Goal: Transaction & Acquisition: Purchase product/service

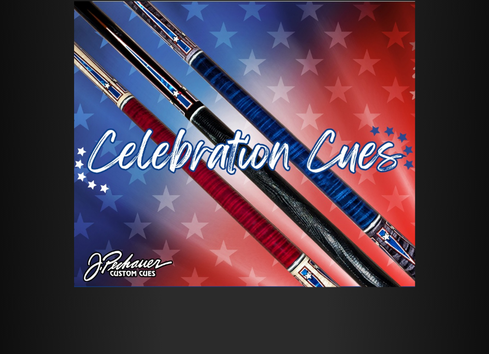
scroll to position [86, 0]
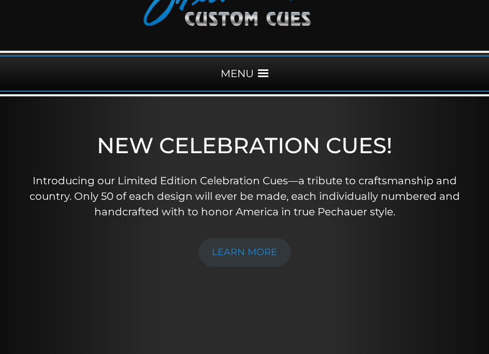
click at [249, 72] on div "MENU" at bounding box center [244, 73] width 489 height 36
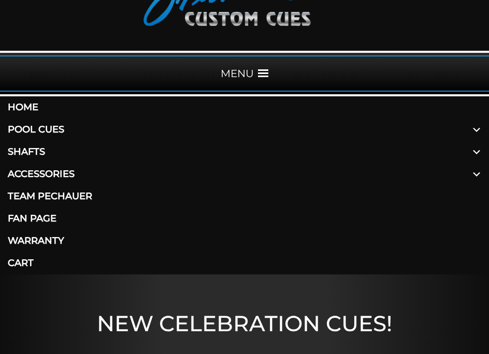
click at [170, 121] on link "Pool Cues" at bounding box center [244, 130] width 489 height 22
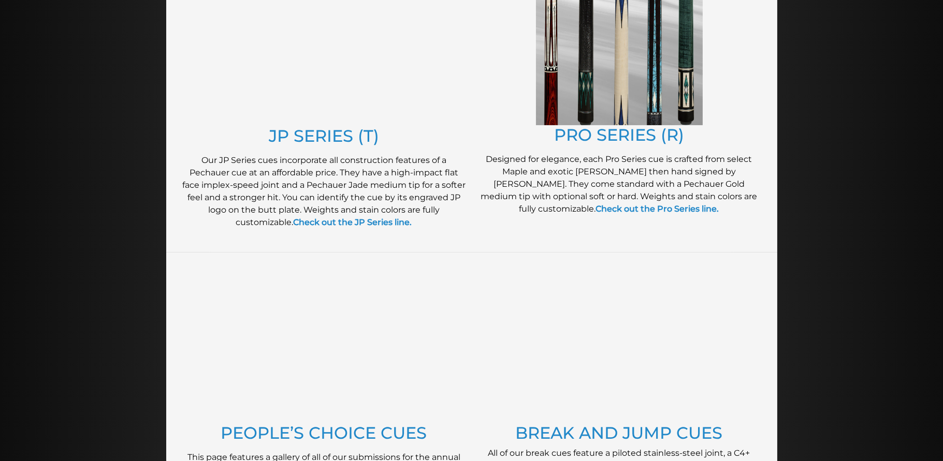
scroll to position [431, 0]
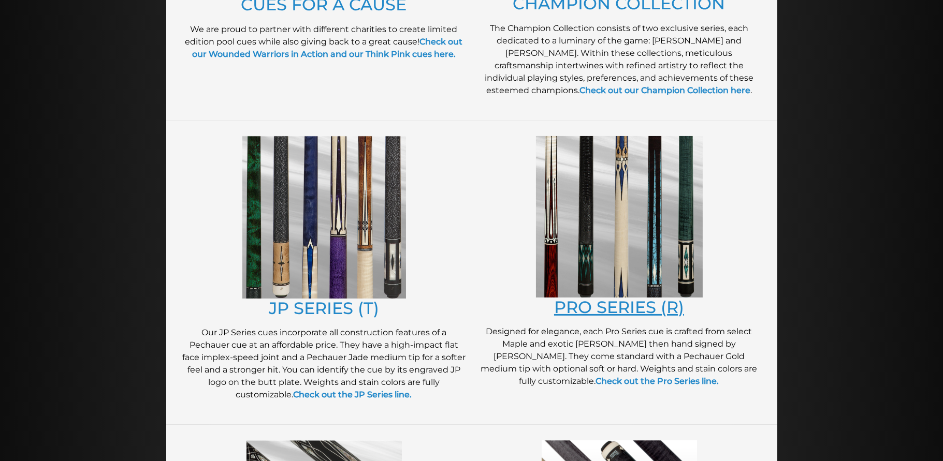
click at [488, 307] on link "PRO SERIES (R)" at bounding box center [619, 307] width 130 height 20
click at [334, 236] on img at bounding box center [324, 217] width 164 height 163
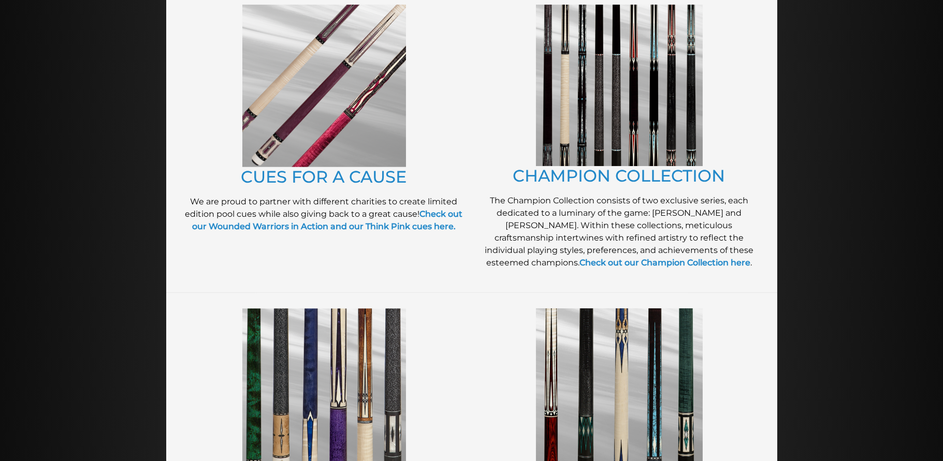
scroll to position [604, 0]
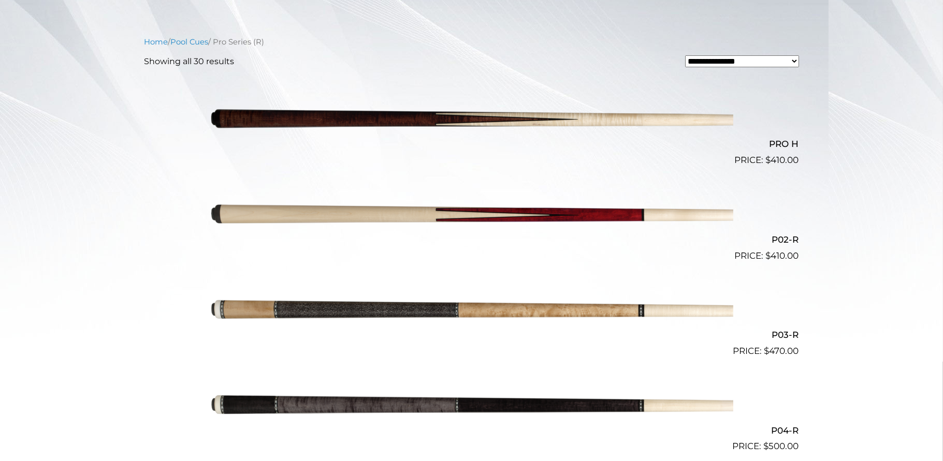
scroll to position [345, 0]
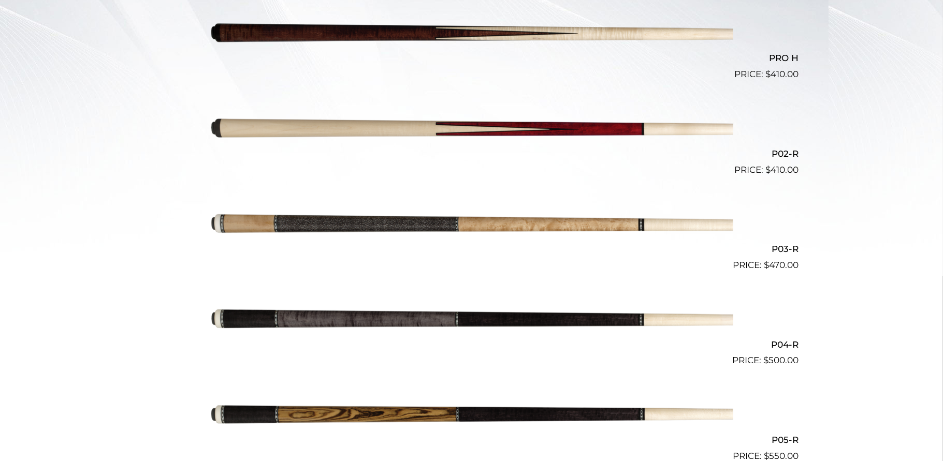
click at [651, 229] on img at bounding box center [471, 224] width 523 height 87
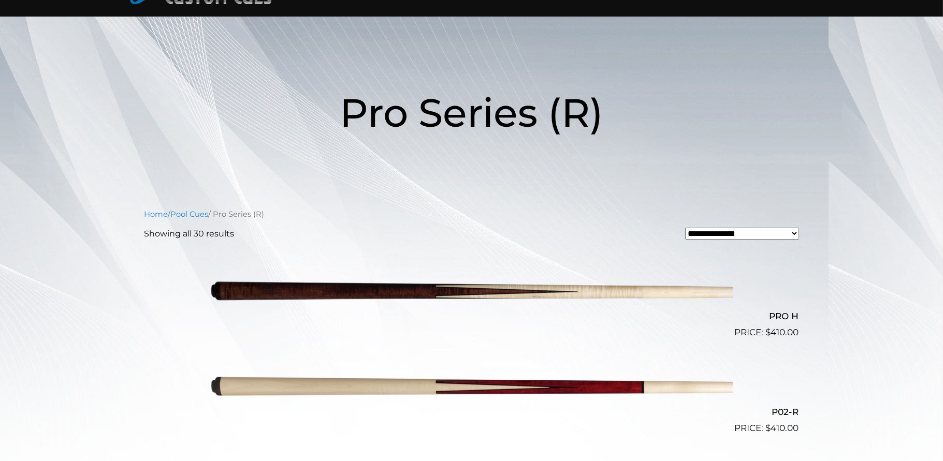
scroll to position [431, 0]
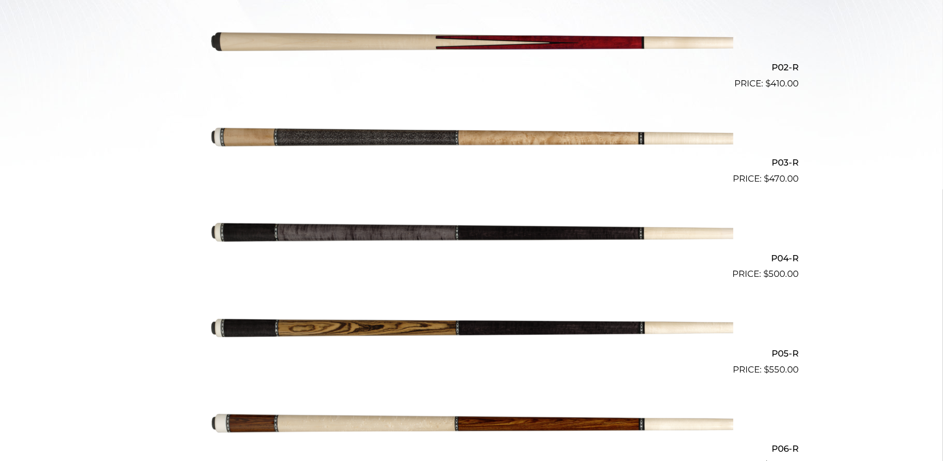
click at [519, 331] on img at bounding box center [471, 328] width 523 height 87
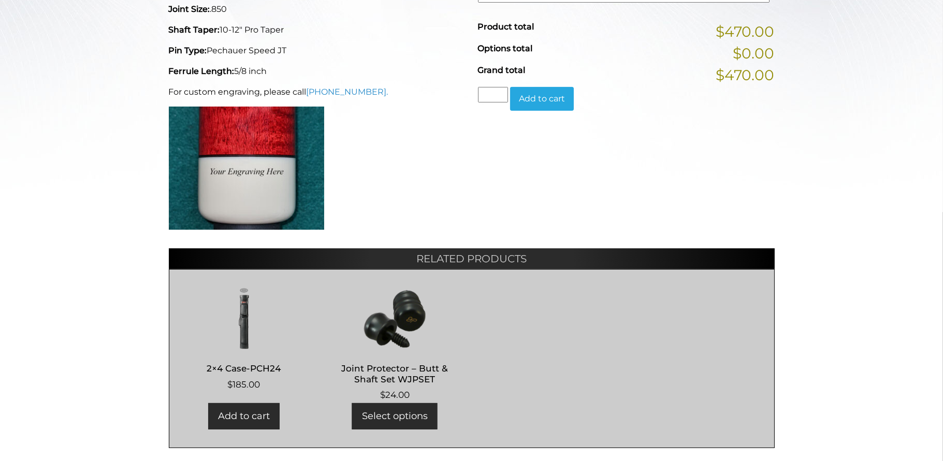
scroll to position [63, 0]
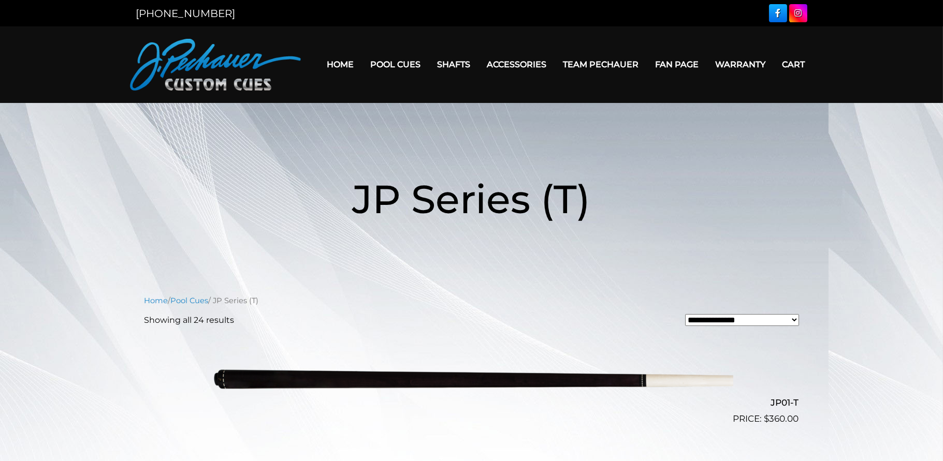
scroll to position [172, 0]
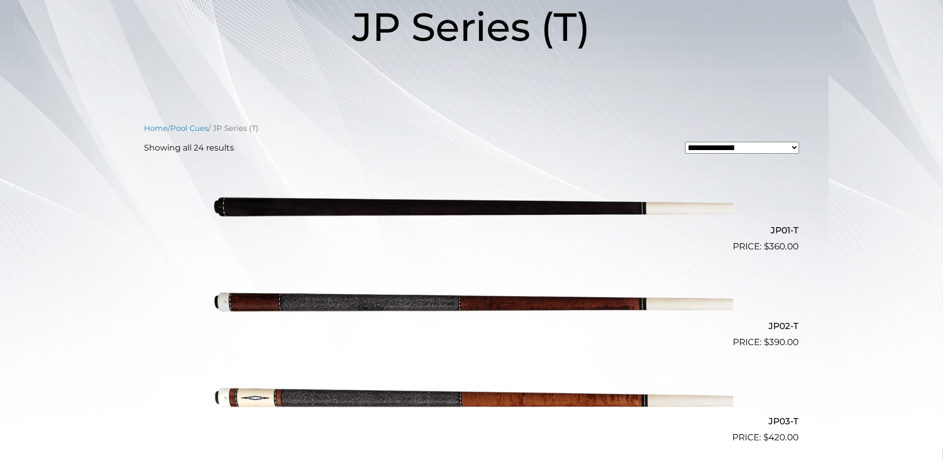
click at [438, 294] on img at bounding box center [471, 301] width 523 height 87
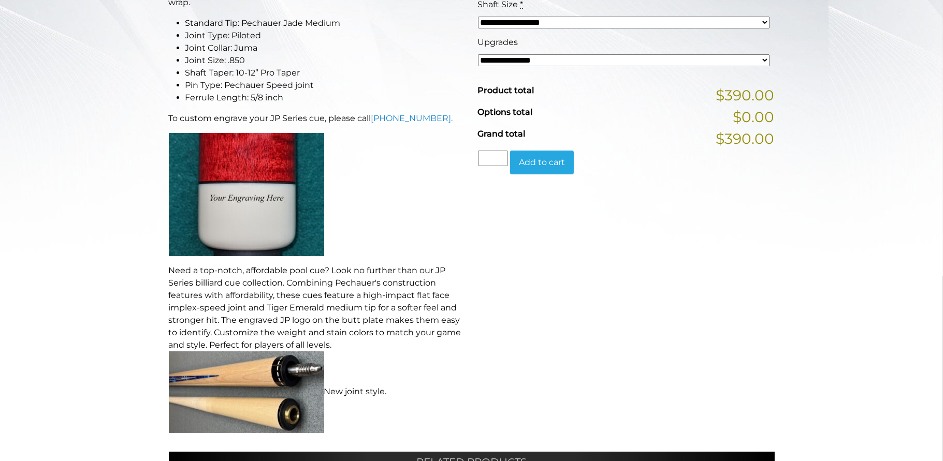
scroll to position [604, 0]
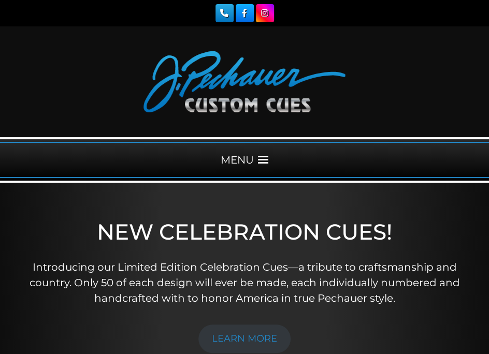
click at [247, 151] on div "MENU" at bounding box center [244, 160] width 489 height 36
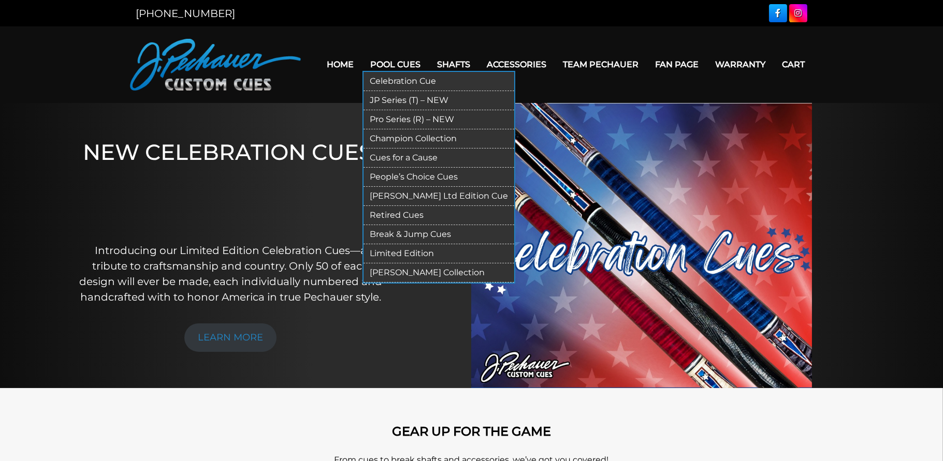
click at [398, 61] on link "Pool Cues" at bounding box center [396, 64] width 67 height 26
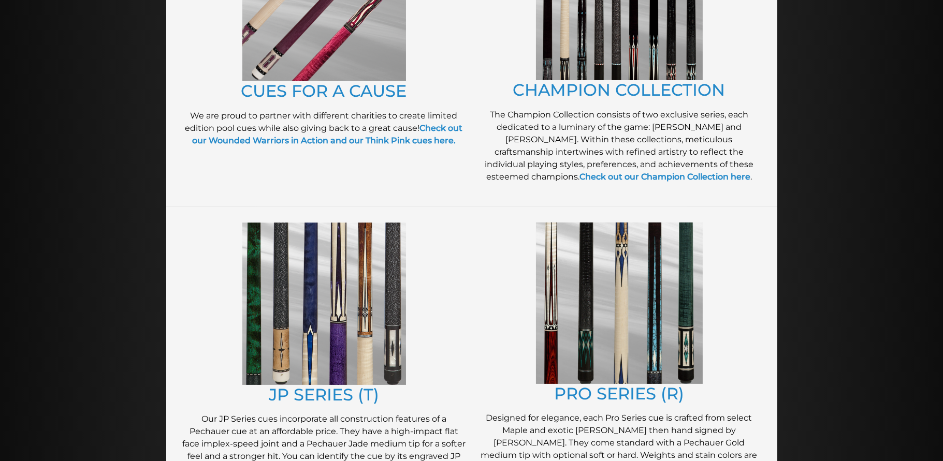
scroll to position [431, 0]
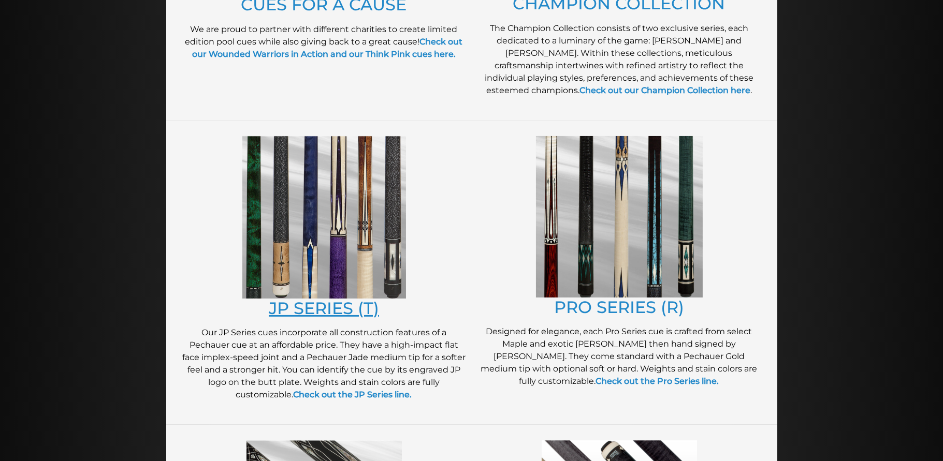
click at [333, 309] on link "JP SERIES (T)" at bounding box center [324, 308] width 110 height 20
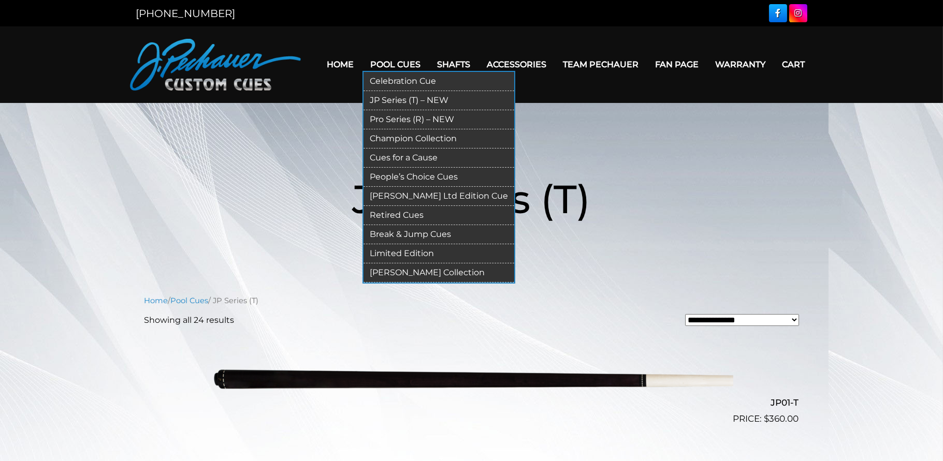
click at [406, 68] on link "Pool Cues" at bounding box center [396, 64] width 67 height 26
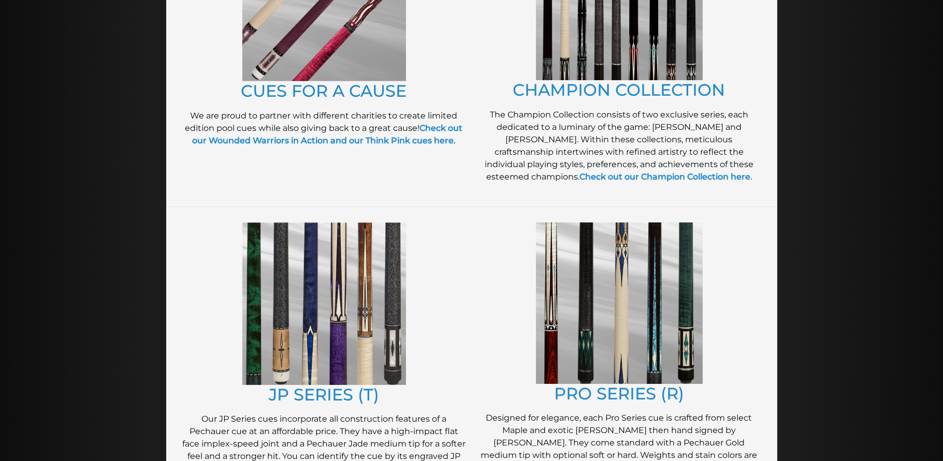
scroll to position [604, 0]
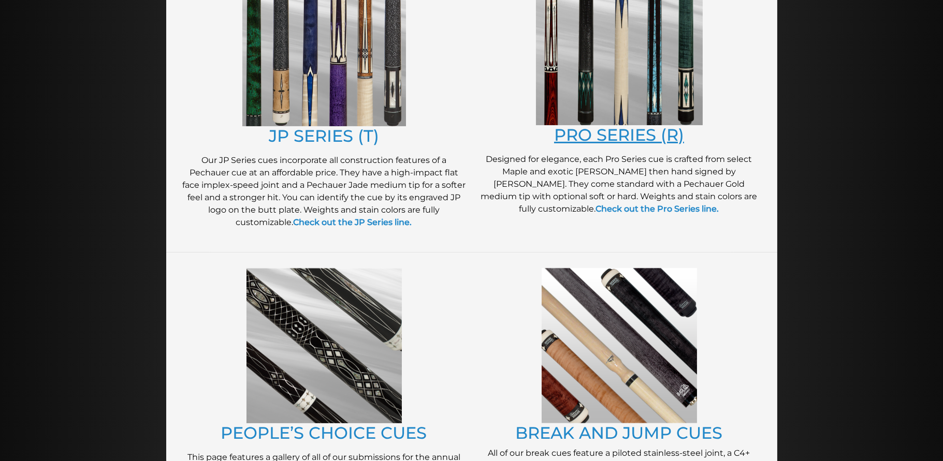
click at [617, 139] on link "PRO SERIES (R)" at bounding box center [619, 135] width 130 height 20
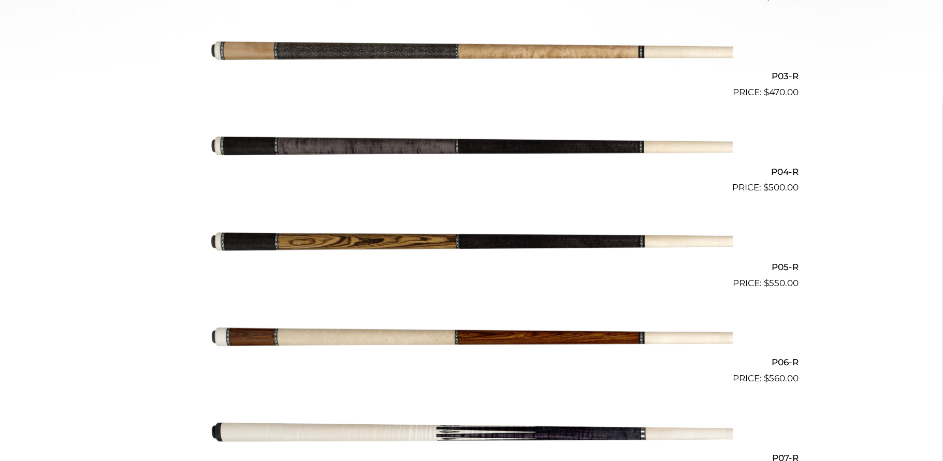
scroll to position [604, 0]
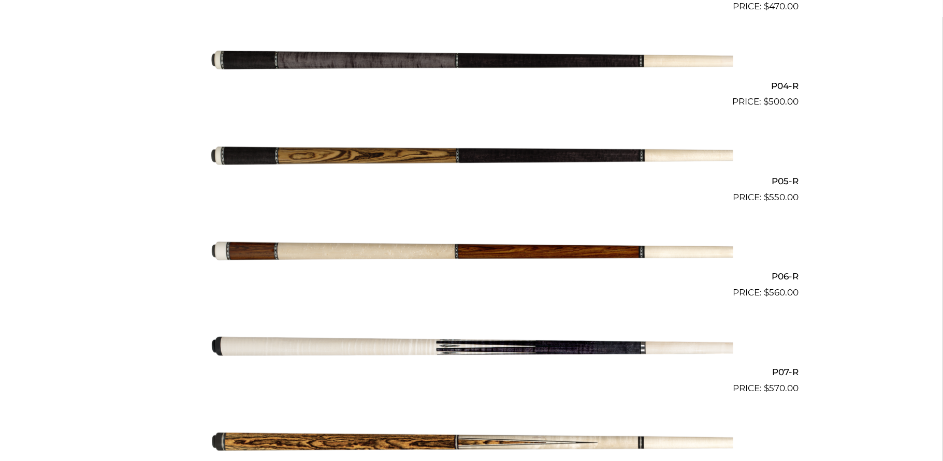
click at [618, 348] on img at bounding box center [471, 347] width 523 height 87
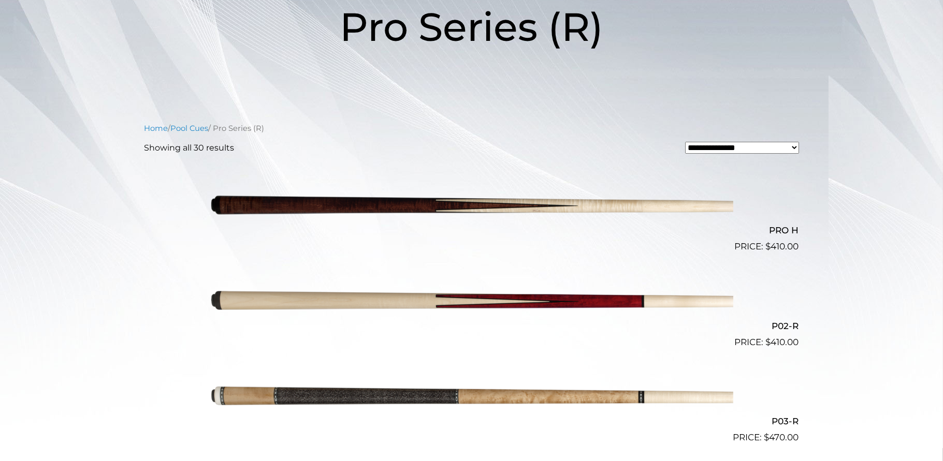
scroll to position [0, 0]
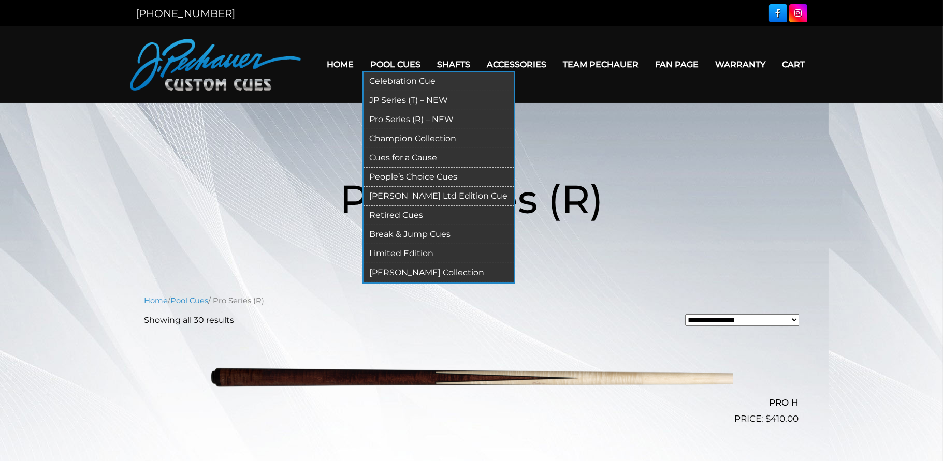
click at [401, 64] on link "Pool Cues" at bounding box center [396, 64] width 67 height 26
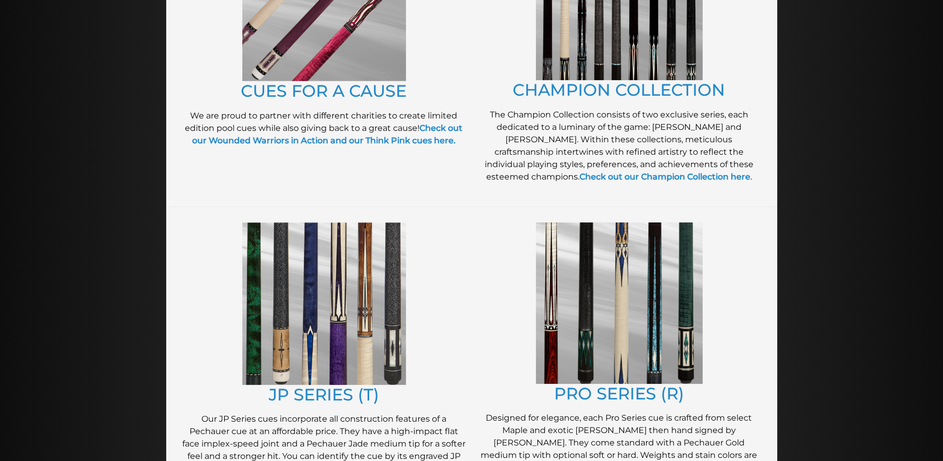
scroll to position [604, 0]
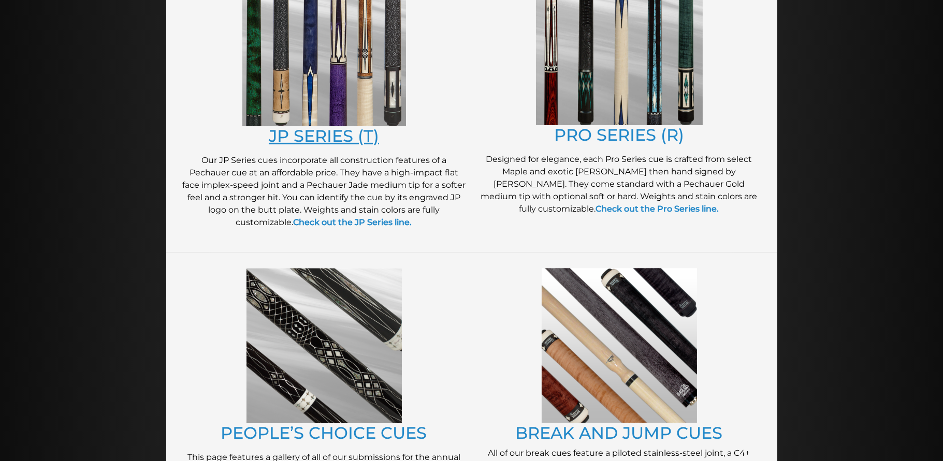
click at [307, 134] on link "JP SERIES (T)" at bounding box center [324, 136] width 110 height 20
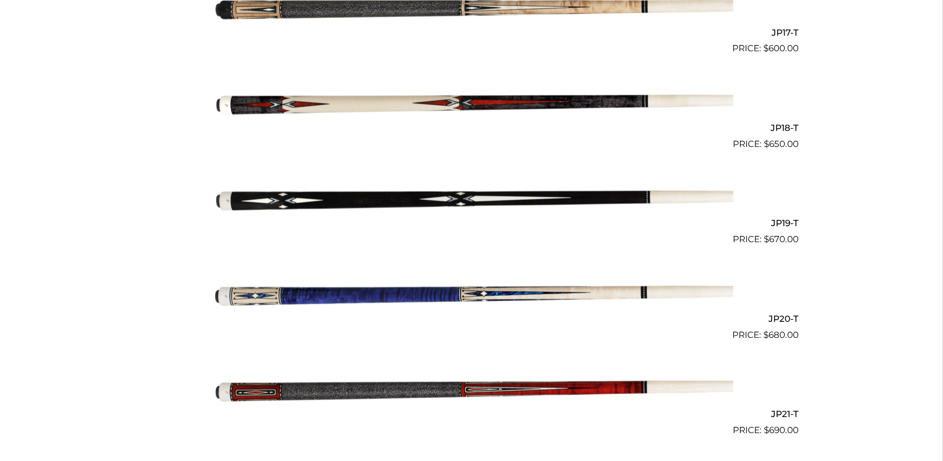
scroll to position [1985, 0]
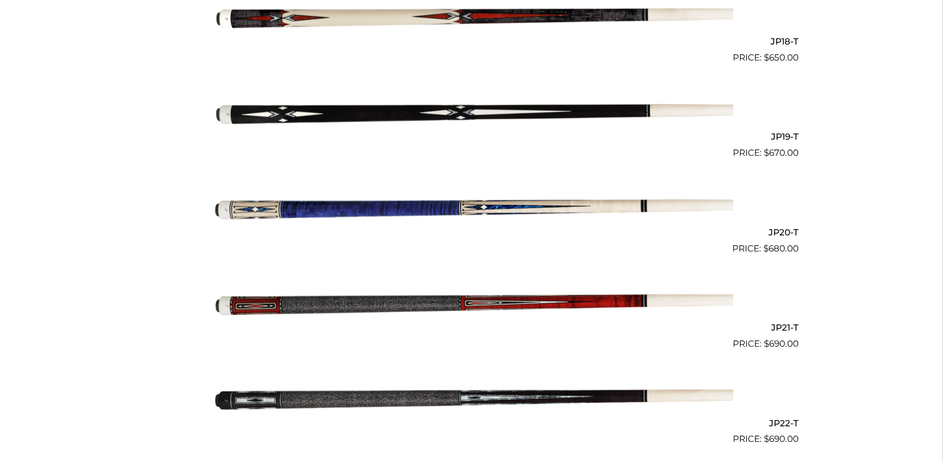
drag, startPoint x: 447, startPoint y: 301, endPoint x: 457, endPoint y: 296, distance: 11.4
click at [448, 300] on img at bounding box center [471, 303] width 523 height 87
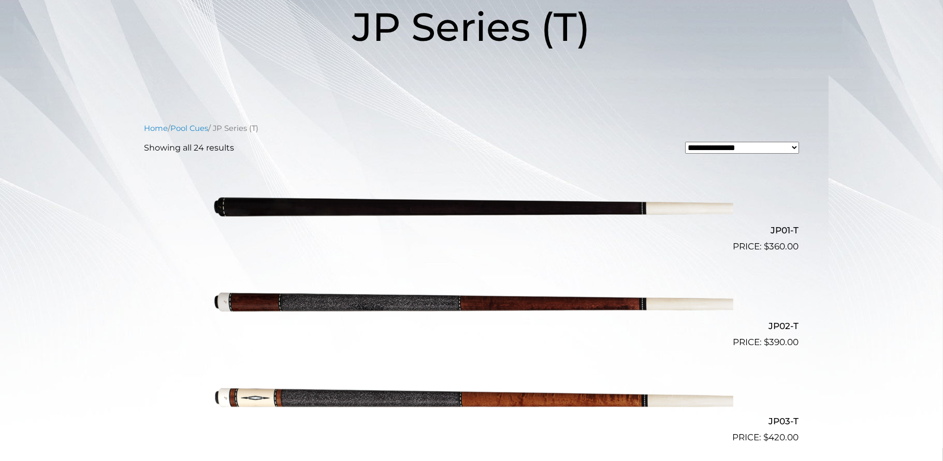
scroll to position [0, 0]
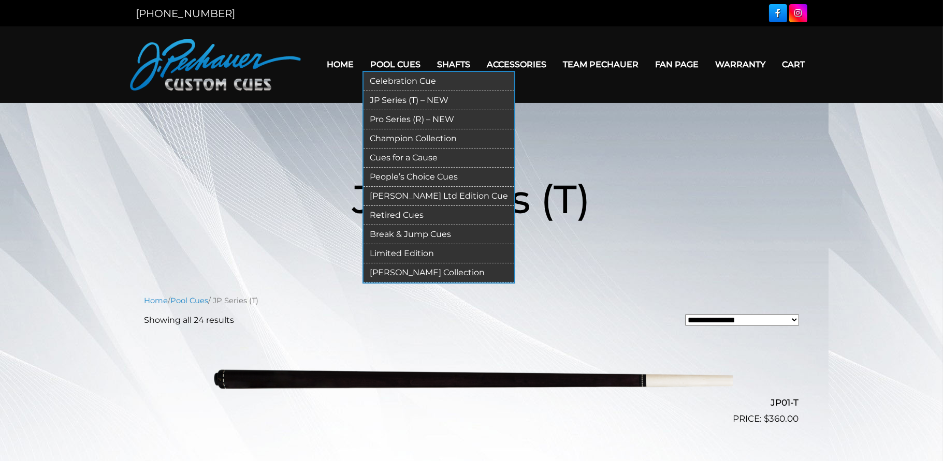
click at [404, 69] on link "Pool Cues" at bounding box center [396, 64] width 67 height 26
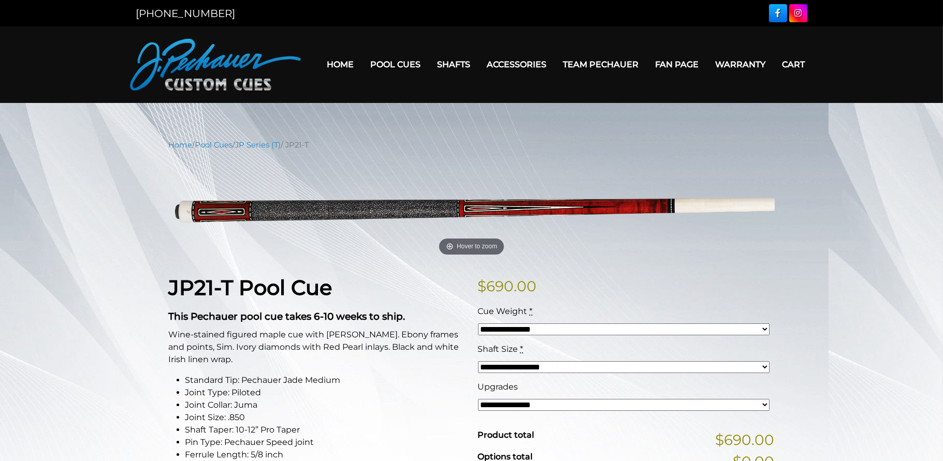
scroll to position [86, 0]
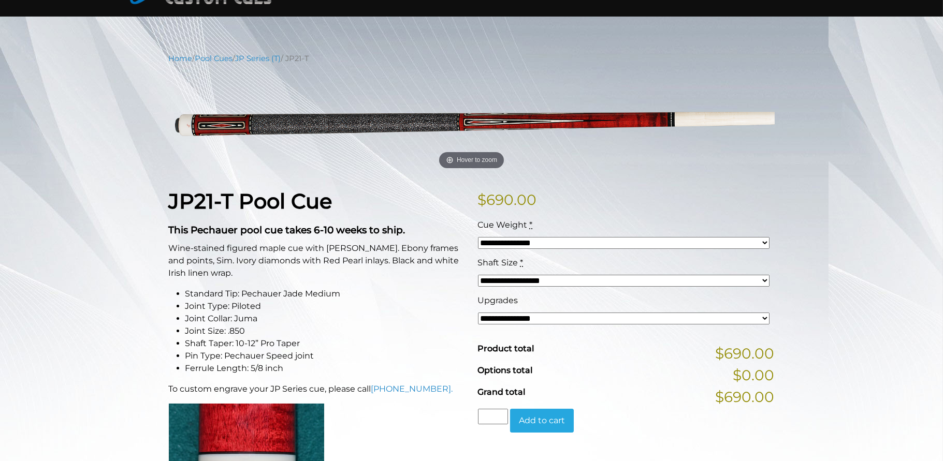
click at [544, 316] on select "**********" at bounding box center [624, 319] width 292 height 12
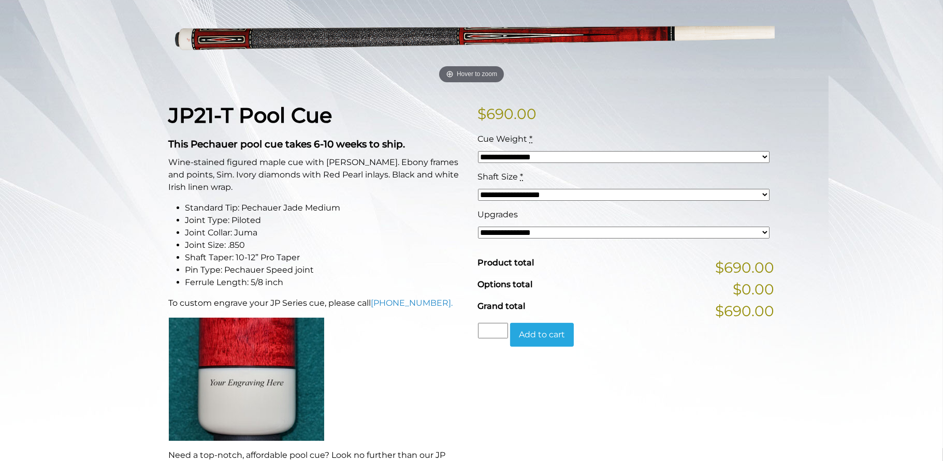
click at [553, 236] on select "**********" at bounding box center [624, 233] width 292 height 12
click at [355, 267] on li "Pin Type: Pechauer Speed joint" at bounding box center [325, 270] width 280 height 12
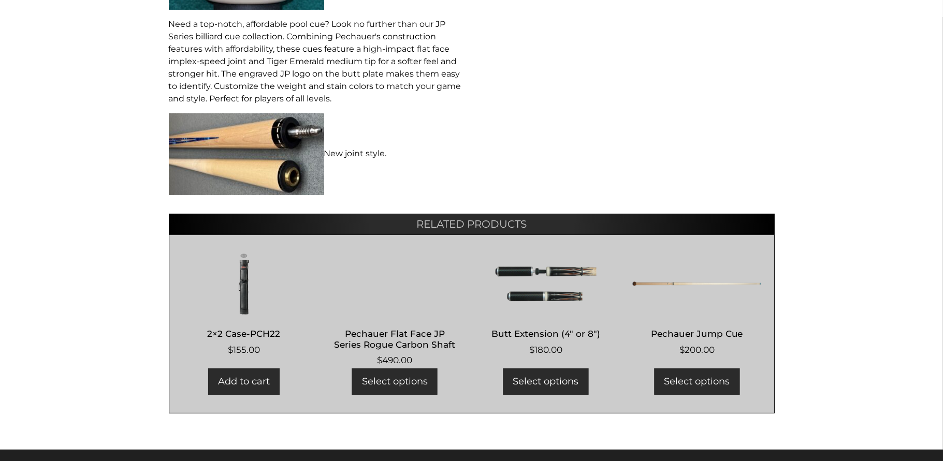
scroll to position [259, 0]
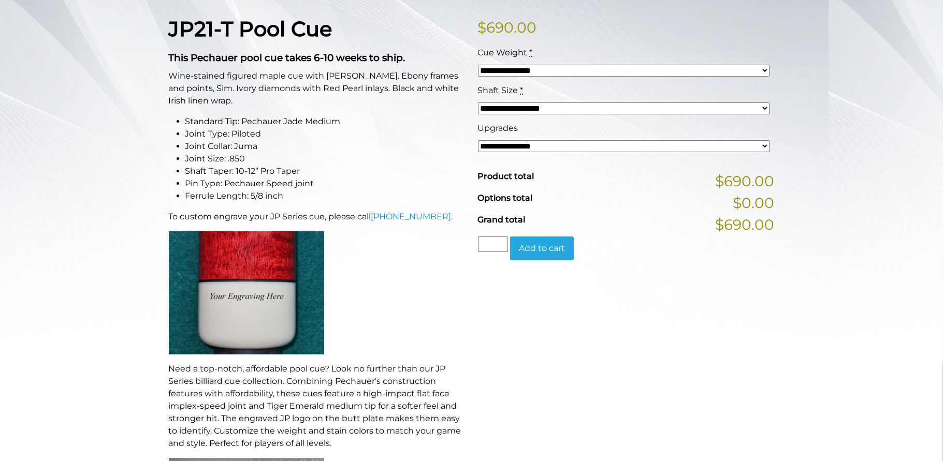
click at [590, 106] on select "**********" at bounding box center [624, 109] width 292 height 12
click at [603, 108] on select "**********" at bounding box center [624, 109] width 292 height 12
click at [593, 77] on div "**********" at bounding box center [623, 66] width 297 height 38
click at [593, 71] on select "**********" at bounding box center [624, 71] width 292 height 12
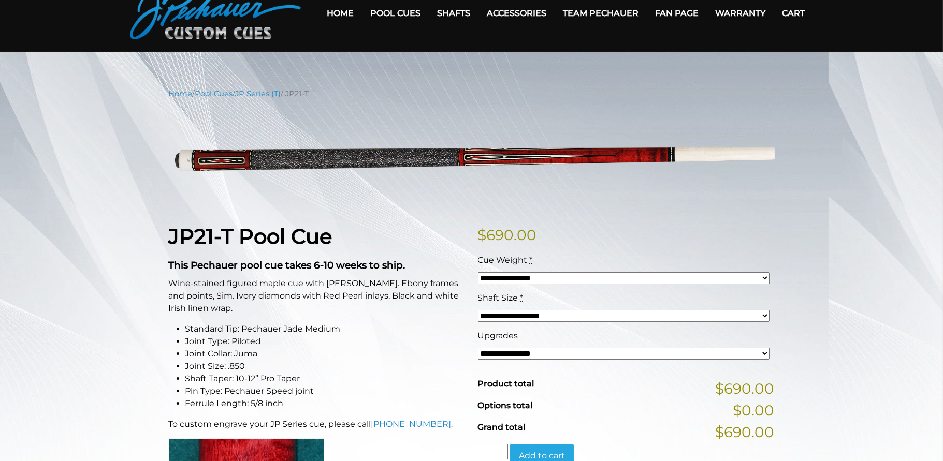
scroll to position [0, 0]
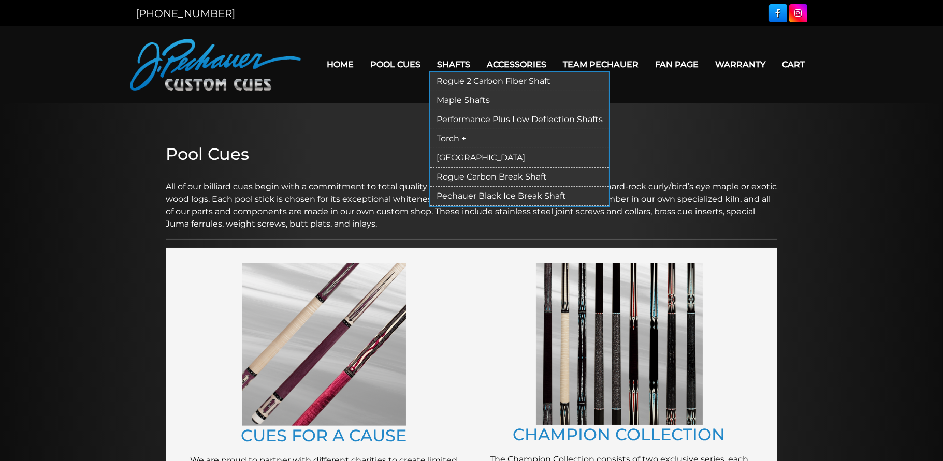
click at [464, 157] on link "[GEOGRAPHIC_DATA]" at bounding box center [519, 158] width 179 height 19
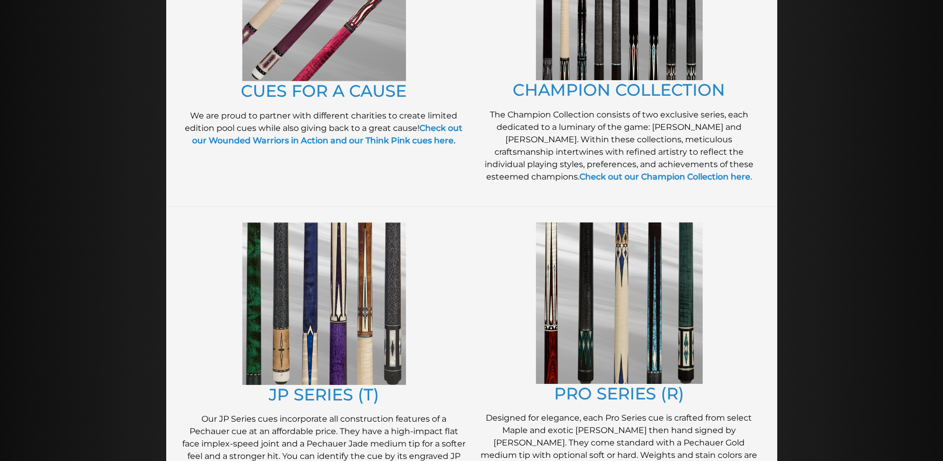
scroll to position [431, 0]
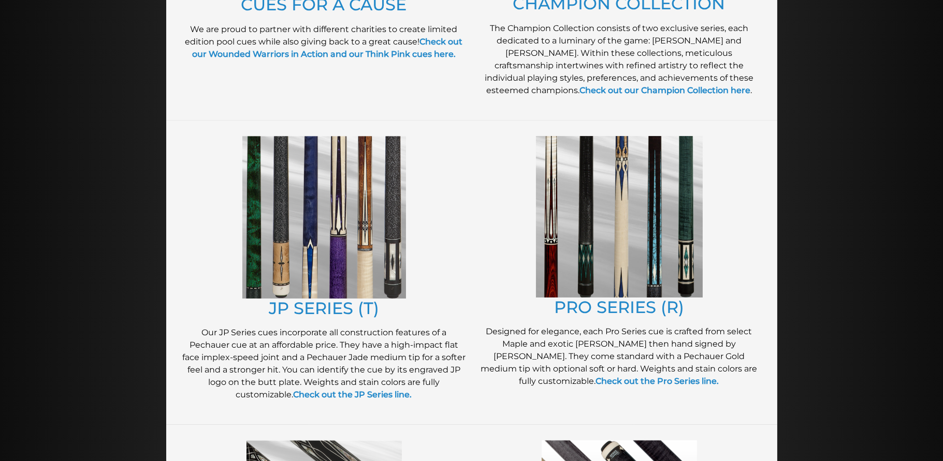
click at [644, 274] on img at bounding box center [619, 217] width 167 height 162
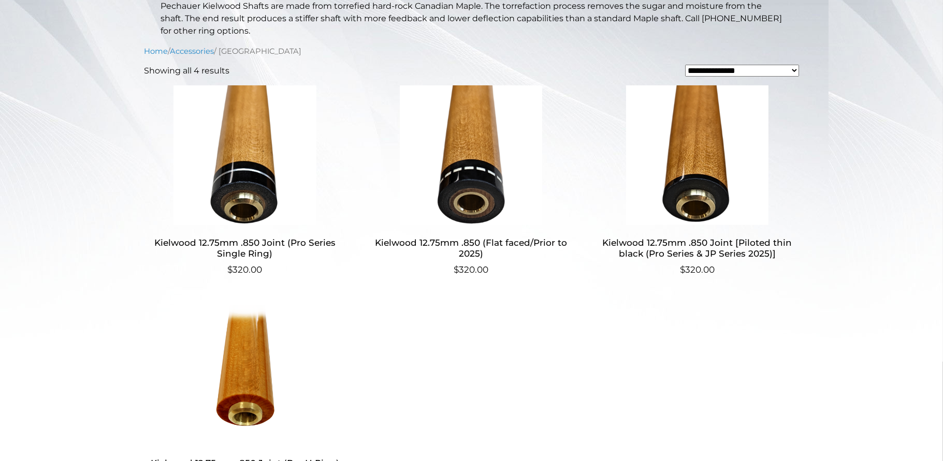
scroll to position [345, 0]
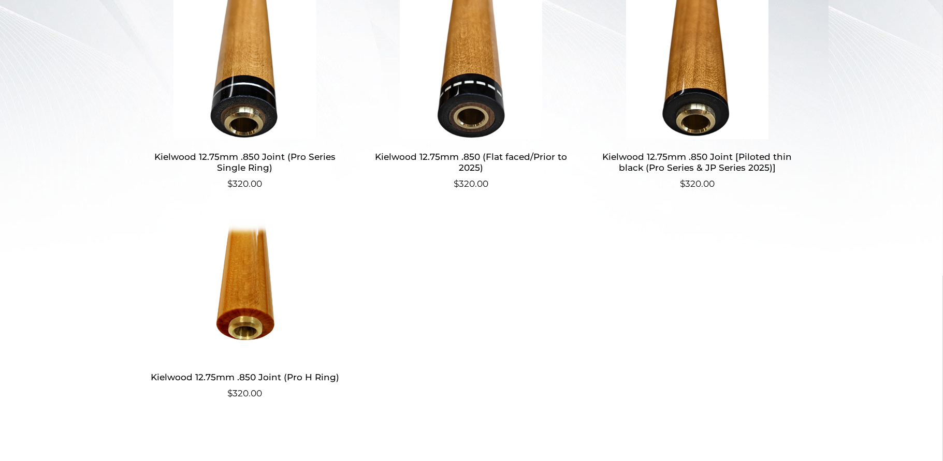
click at [266, 82] on img at bounding box center [245, 69] width 201 height 140
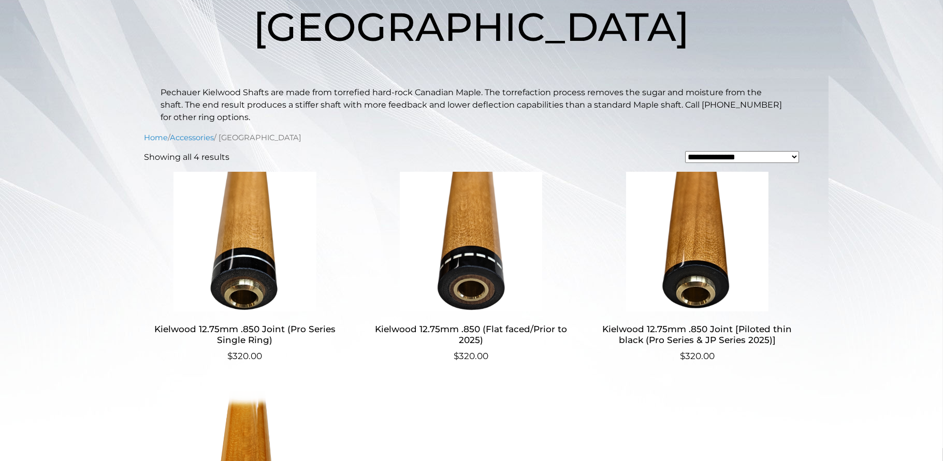
scroll to position [0, 0]
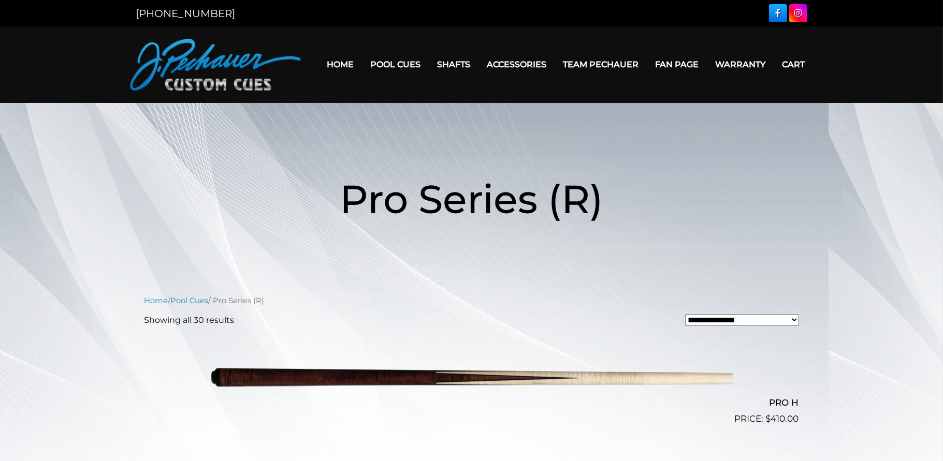
scroll to position [259, 0]
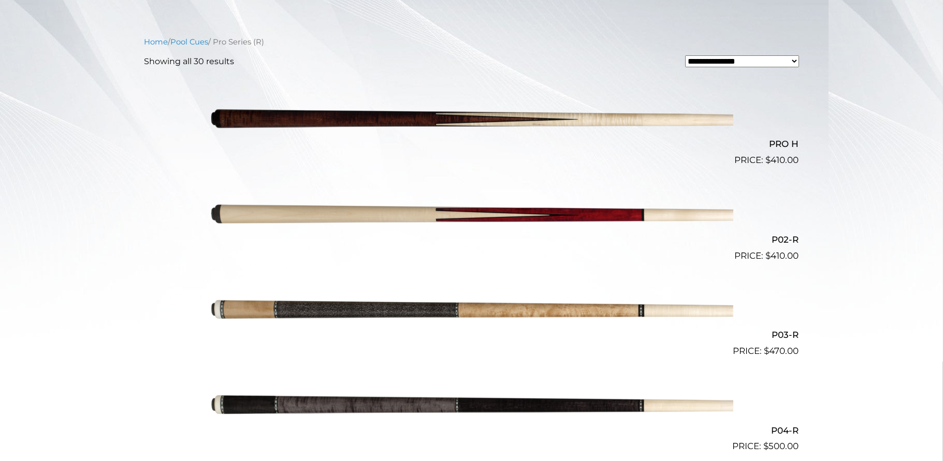
click at [575, 300] on img at bounding box center [471, 310] width 523 height 87
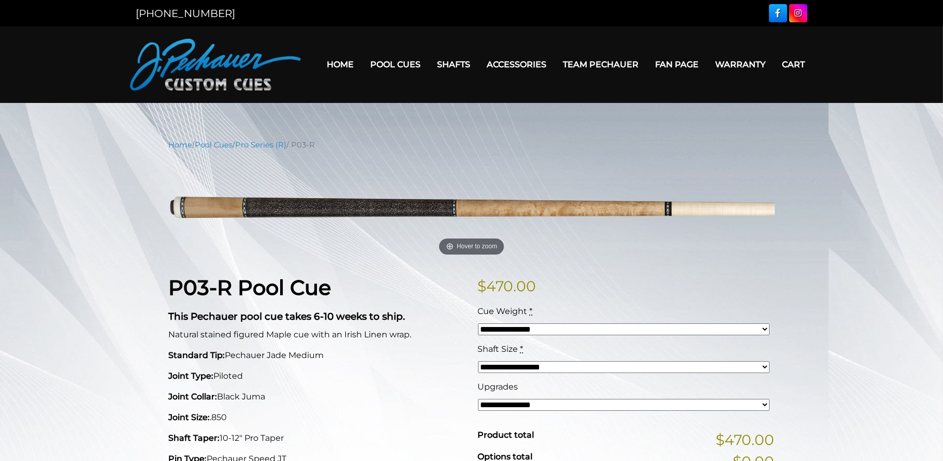
click at [571, 401] on select "**********" at bounding box center [624, 405] width 292 height 12
click at [368, 285] on h1 "P03-R Pool Cue" at bounding box center [317, 288] width 297 height 25
click at [545, 401] on select "**********" at bounding box center [624, 405] width 292 height 12
select select "*****"
click at [478, 399] on select "**********" at bounding box center [624, 405] width 292 height 12
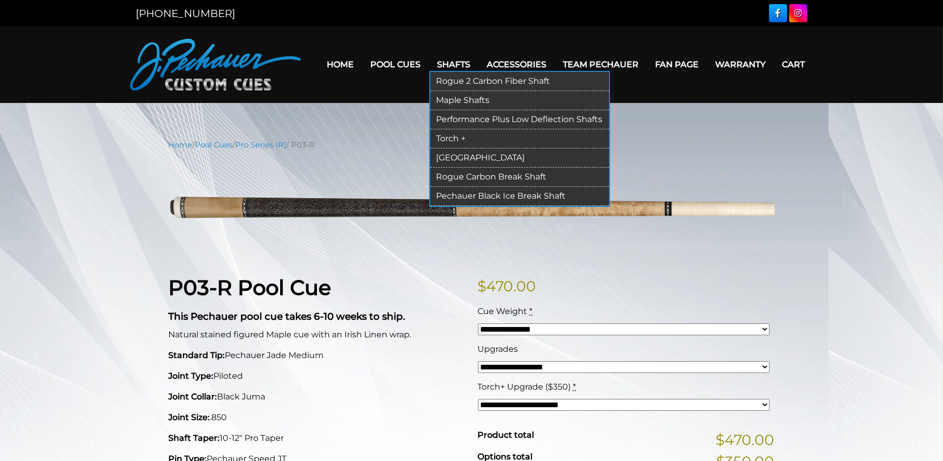
click at [468, 61] on link "Shafts" at bounding box center [454, 64] width 50 height 26
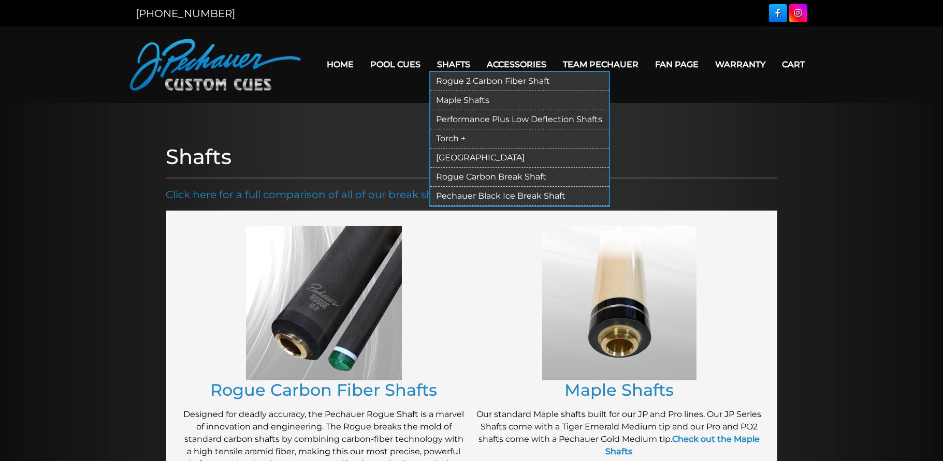
click at [454, 138] on link "Torch +" at bounding box center [519, 138] width 179 height 19
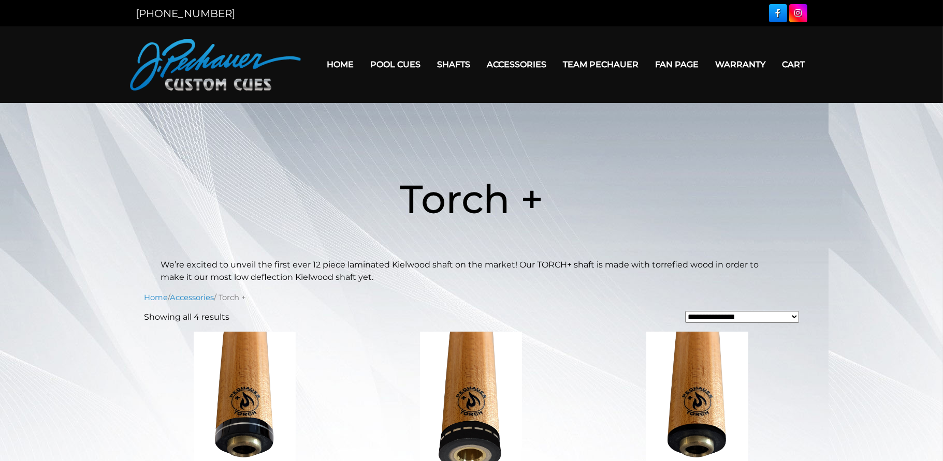
scroll to position [86, 0]
